Goal: Connect with others: Connect with other users

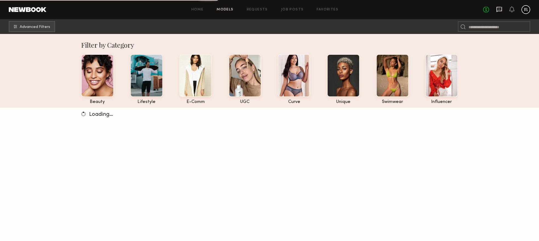
click at [498, 9] on icon at bounding box center [499, 9] width 2 height 1
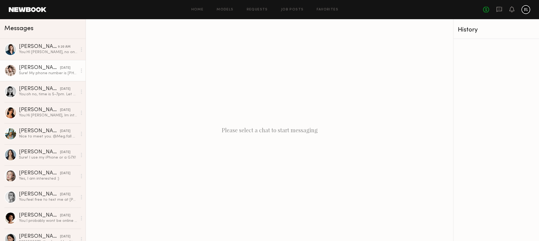
click at [46, 71] on div "Sure! My phone number is [PHONE_NUMBER]" at bounding box center [48, 73] width 58 height 5
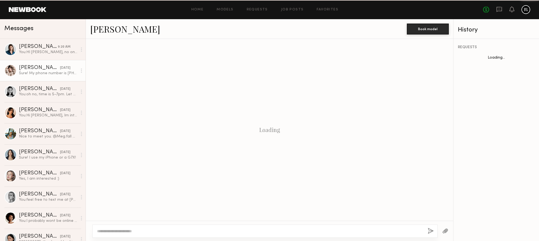
scroll to position [661, 0]
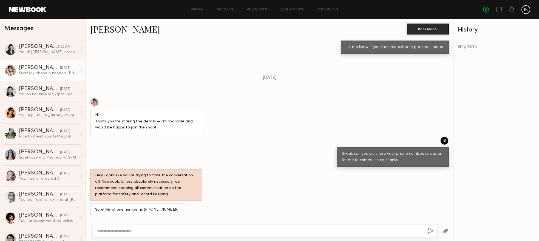
click at [109, 27] on link "[PERSON_NAME]" at bounding box center [125, 29] width 70 height 12
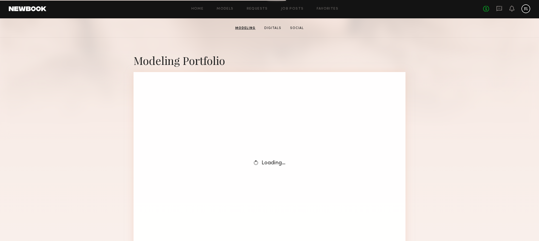
scroll to position [88, 0]
click at [249, 28] on link "Modeling" at bounding box center [245, 28] width 25 height 5
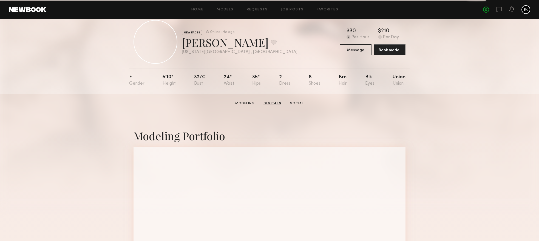
scroll to position [0, 0]
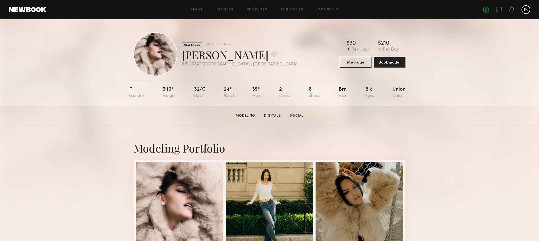
click at [248, 117] on link "Modeling" at bounding box center [246, 116] width 24 height 5
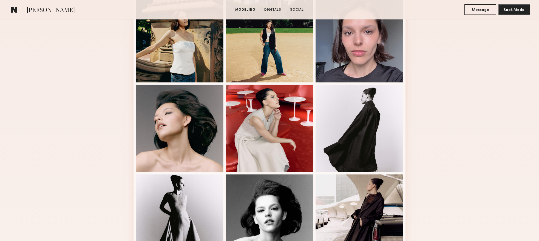
scroll to position [257, 0]
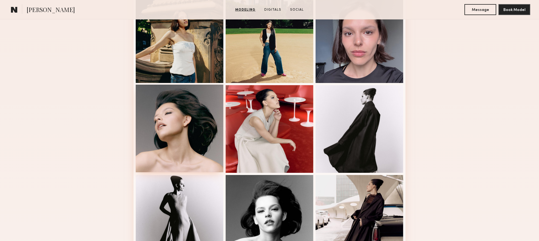
click at [182, 139] on div at bounding box center [180, 129] width 88 height 88
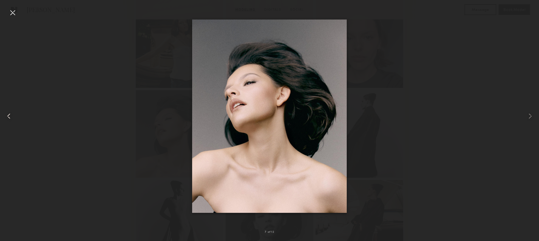
click at [17, 13] on div at bounding box center [11, 116] width 22 height 215
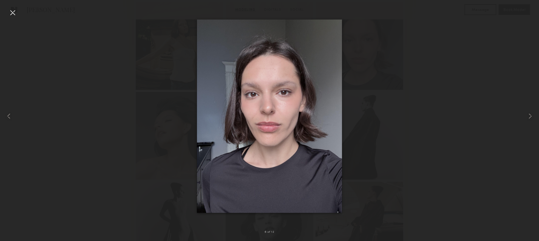
click at [14, 14] on div at bounding box center [12, 12] width 9 height 9
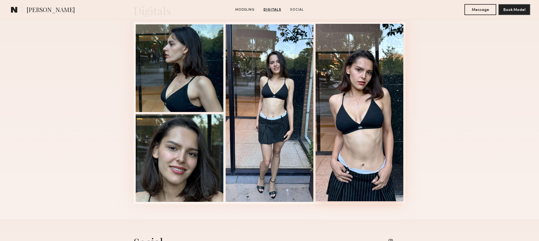
scroll to position [565, 0]
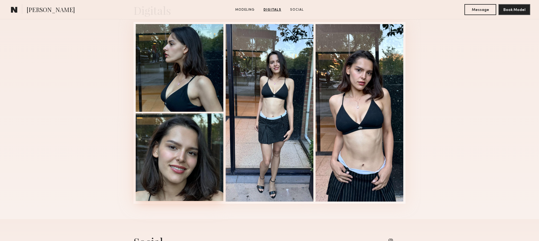
click at [173, 159] on div at bounding box center [180, 158] width 88 height 88
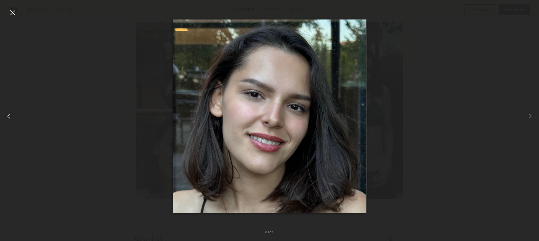
click at [17, 12] on div at bounding box center [11, 116] width 22 height 215
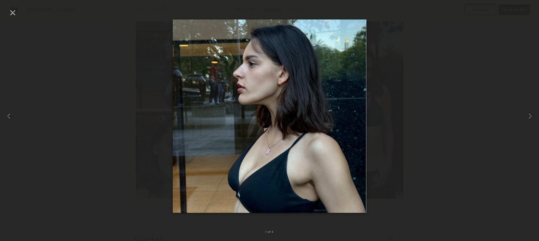
scroll to position [566, 0]
click at [16, 13] on div at bounding box center [12, 12] width 9 height 9
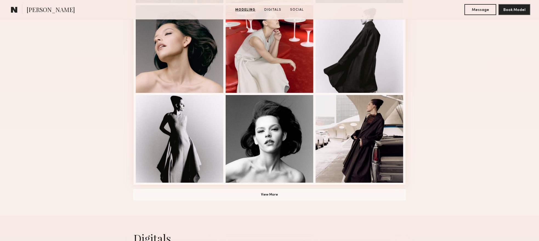
scroll to position [313, 0]
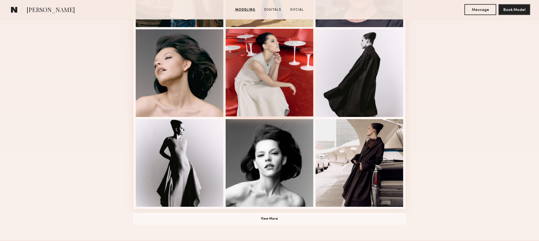
click at [278, 70] on div at bounding box center [270, 73] width 88 height 88
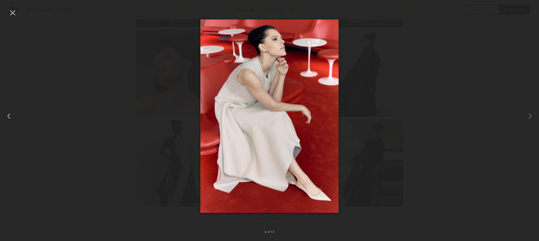
click at [11, 12] on div at bounding box center [12, 12] width 9 height 9
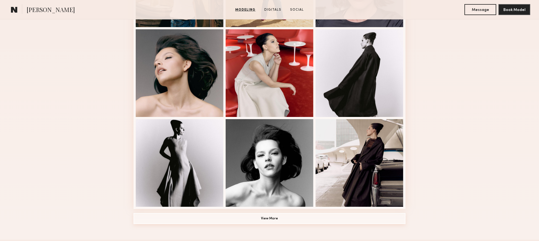
drag, startPoint x: 302, startPoint y: 220, endPoint x: 300, endPoint y: 216, distance: 4.4
click at [302, 220] on button "View More" at bounding box center [270, 218] width 272 height 11
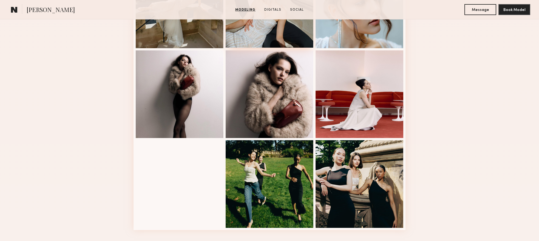
scroll to position [648, 0]
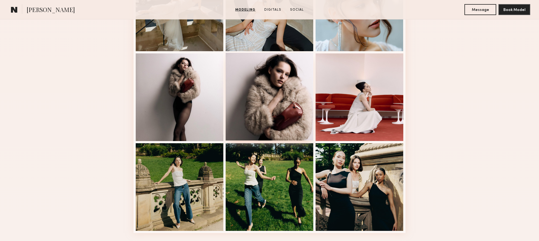
click at [272, 109] on div at bounding box center [270, 97] width 88 height 88
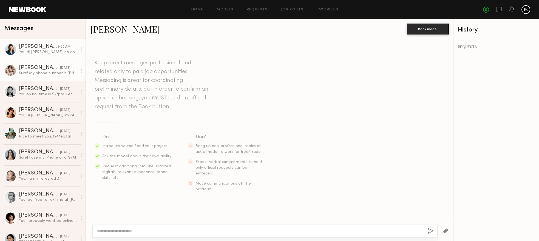
scroll to position [659, 0]
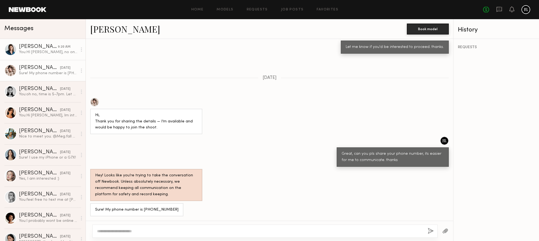
click at [47, 52] on div "You: HI Macie, no one has reached out to me yet. My email is elaynedalsen@gmail…" at bounding box center [48, 52] width 58 height 5
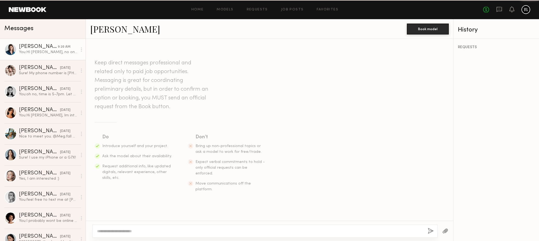
scroll to position [570, 0]
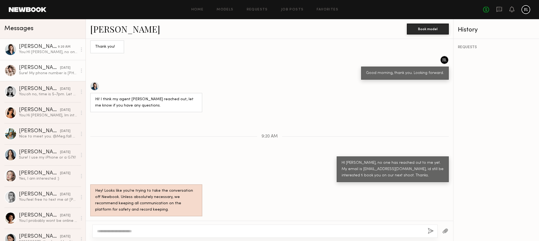
click at [47, 69] on div "[PERSON_NAME]" at bounding box center [39, 67] width 41 height 5
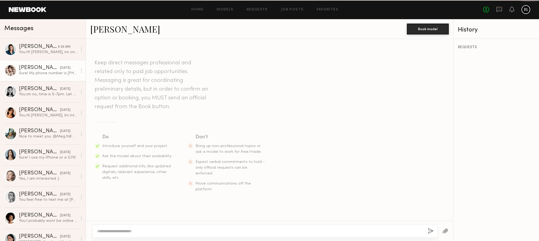
scroll to position [661, 0]
